Goal: Check status: Check status

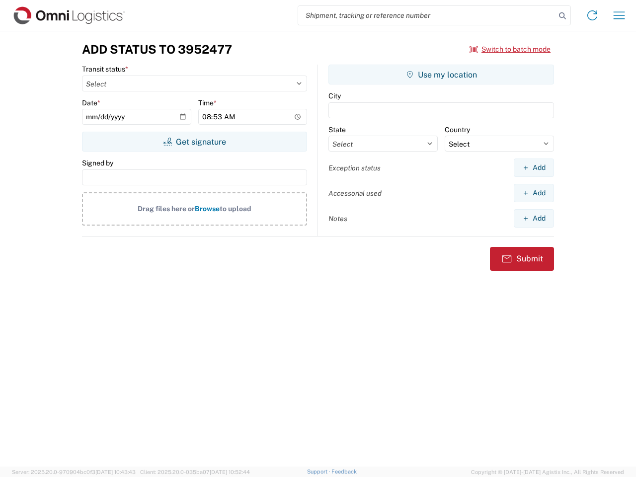
click at [427, 15] on input "search" at bounding box center [426, 15] width 257 height 19
click at [562, 16] on icon at bounding box center [562, 16] width 14 height 14
click at [592, 15] on icon at bounding box center [592, 15] width 16 height 16
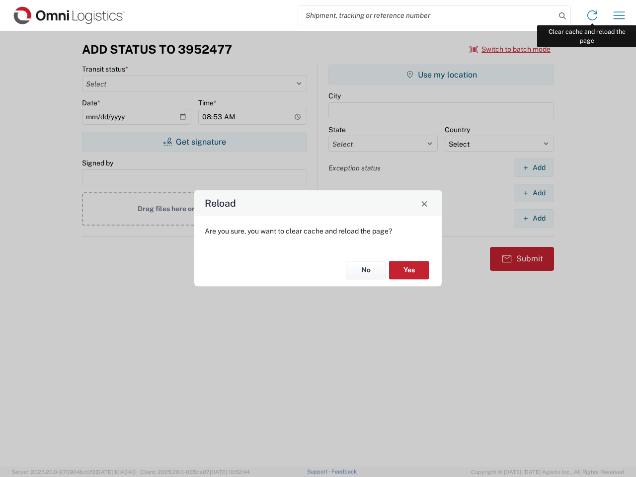
click at [619, 15] on div "Reload Are you sure, you want to clear cache and reload the page? No Yes" at bounding box center [318, 238] width 636 height 477
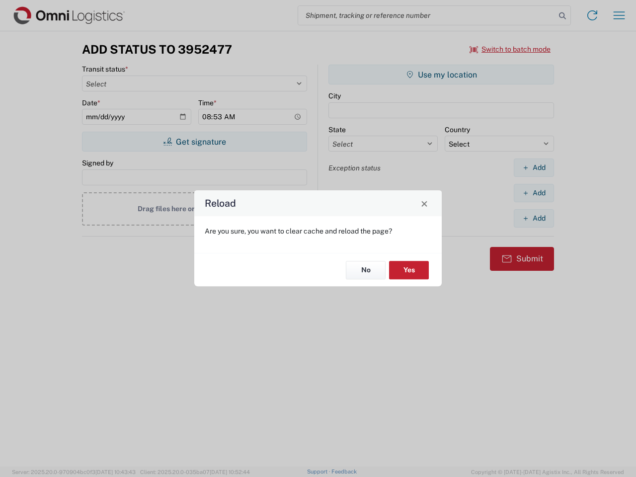
click at [510, 49] on div "Reload Are you sure, you want to clear cache and reload the page? No Yes" at bounding box center [318, 238] width 636 height 477
click at [194, 142] on div "Reload Are you sure, you want to clear cache and reload the page? No Yes" at bounding box center [318, 238] width 636 height 477
click at [441, 74] on div "Reload Are you sure, you want to clear cache and reload the page? No Yes" at bounding box center [318, 238] width 636 height 477
click at [533, 167] on div "Reload Are you sure, you want to clear cache and reload the page? No Yes" at bounding box center [318, 238] width 636 height 477
click at [533, 193] on div "Reload Are you sure, you want to clear cache and reload the page? No Yes" at bounding box center [318, 238] width 636 height 477
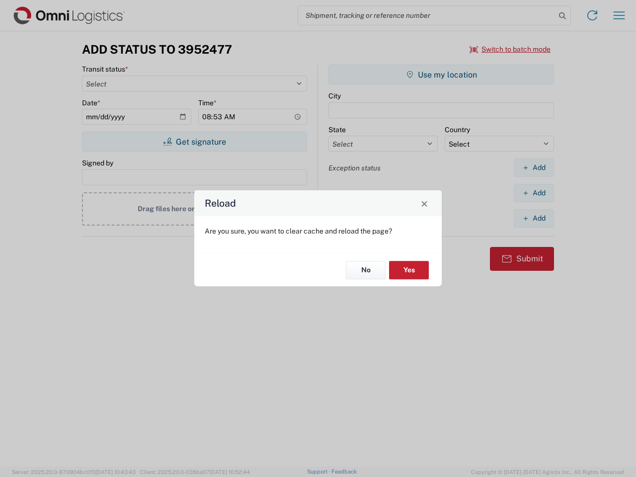
click at [533, 218] on div "Reload Are you sure, you want to clear cache and reload the page? No Yes" at bounding box center [318, 238] width 636 height 477
